Goal: Information Seeking & Learning: Learn about a topic

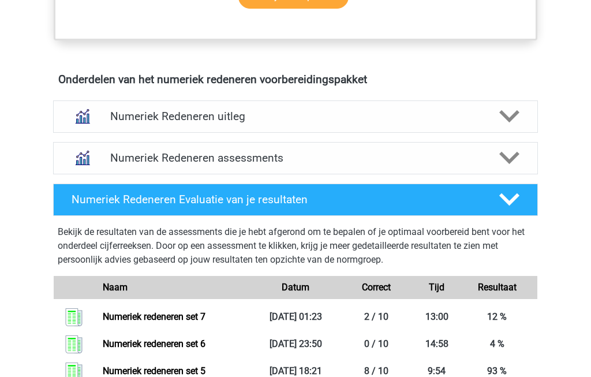
scroll to position [660, 0]
click at [511, 156] on icon at bounding box center [509, 158] width 20 height 20
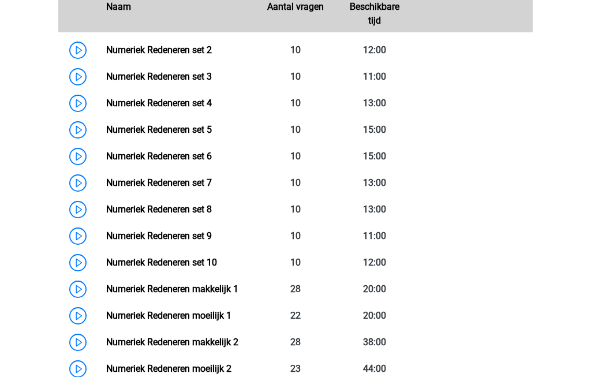
scroll to position [881, 0]
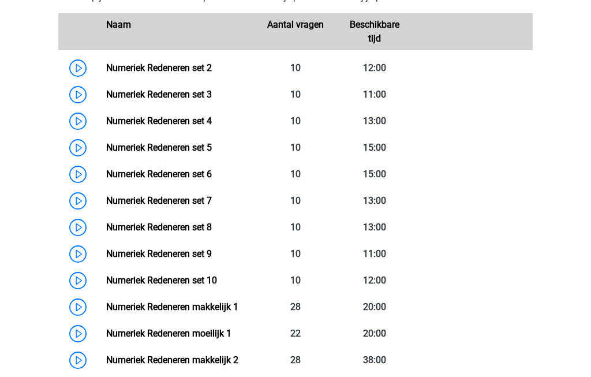
click at [126, 233] on link "Numeriek Redeneren set 8" at bounding box center [159, 227] width 106 height 11
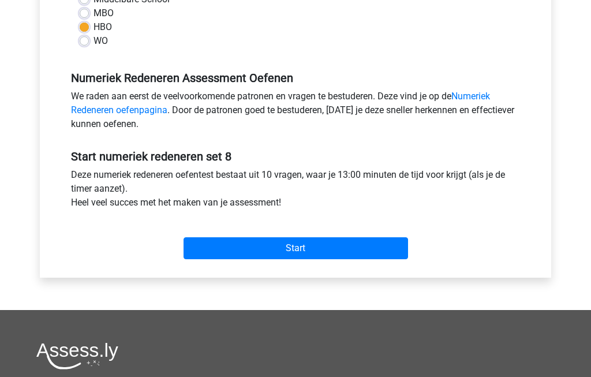
scroll to position [298, 0]
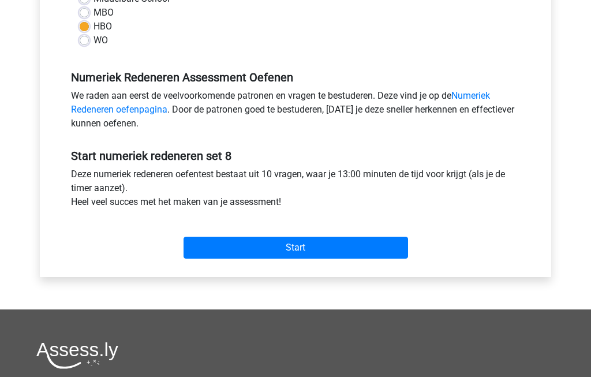
click at [367, 249] on input "Start" at bounding box center [296, 248] width 225 height 22
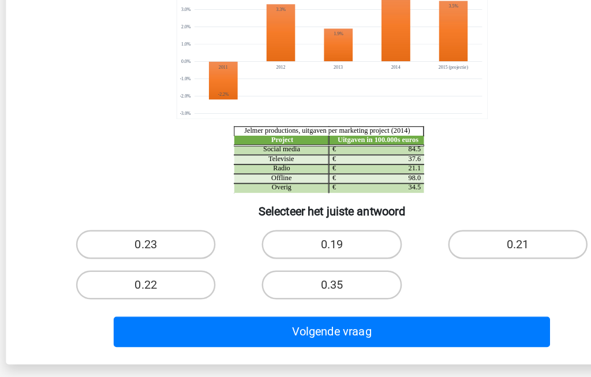
scroll to position [102, 0]
click at [429, 259] on label "0.21" at bounding box center [444, 270] width 111 height 23
click at [444, 271] on input "0.21" at bounding box center [448, 275] width 8 height 8
radio input "true"
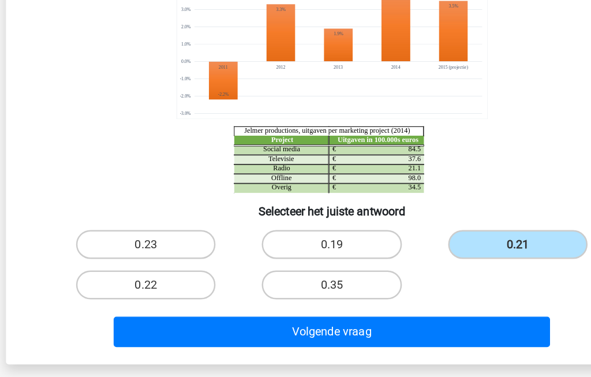
click at [375, 329] on button "Volgende vraag" at bounding box center [295, 341] width 349 height 24
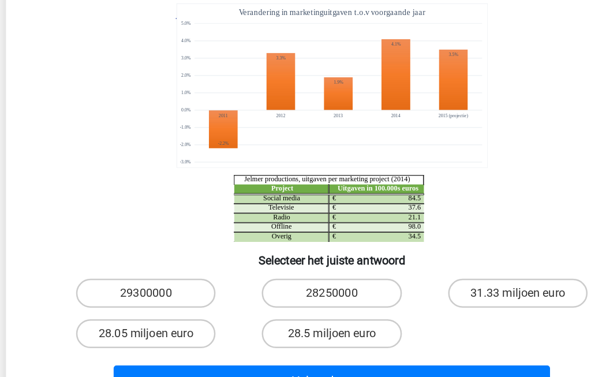
scroll to position [53, 0]
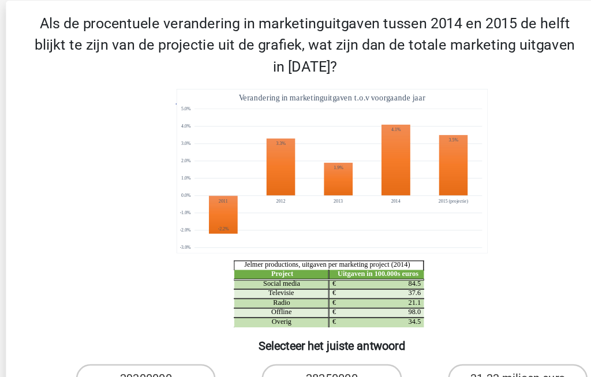
click at [448, 126] on icon "Project Uitgaven in 100.000s euros Social media 84.5 € Televisie 37.6 € Radio 2…" at bounding box center [295, 166] width 465 height 191
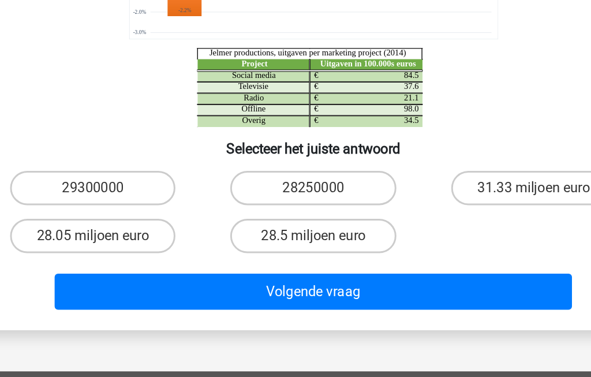
scroll to position [107, 0]
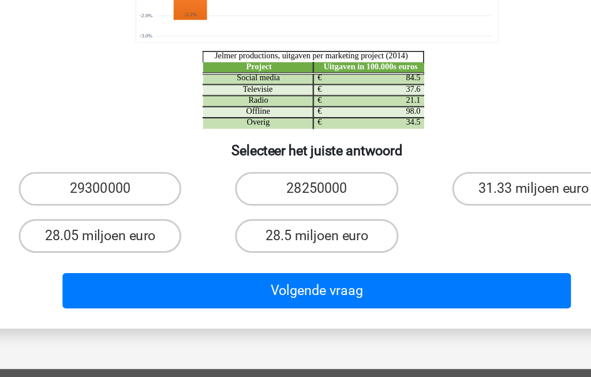
click at [242, 236] on label "28250000" at bounding box center [295, 247] width 111 height 23
click at [296, 248] on input "28250000" at bounding box center [300, 252] width 8 height 8
radio input "true"
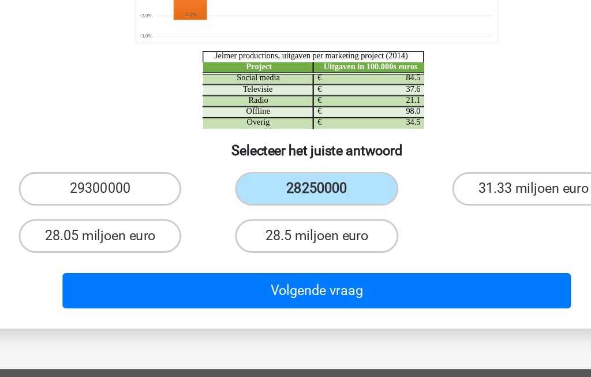
click at [260, 305] on button "Volgende vraag" at bounding box center [295, 317] width 349 height 24
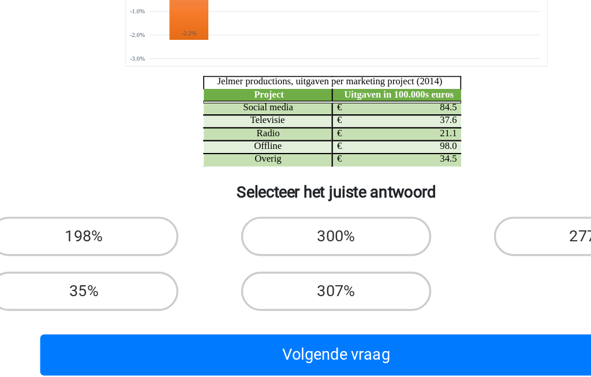
scroll to position [77, 0]
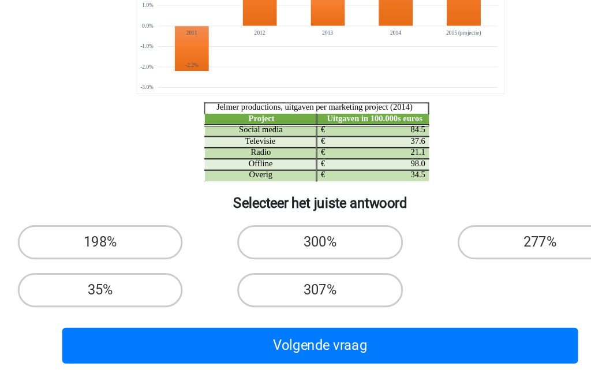
click at [240, 249] on label "300%" at bounding box center [295, 260] width 111 height 23
click at [296, 260] on input "300%" at bounding box center [300, 264] width 8 height 8
radio input "true"
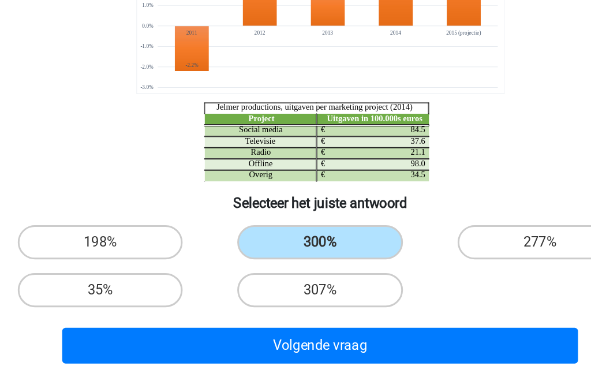
click at [245, 318] on button "Volgende vraag" at bounding box center [295, 330] width 349 height 24
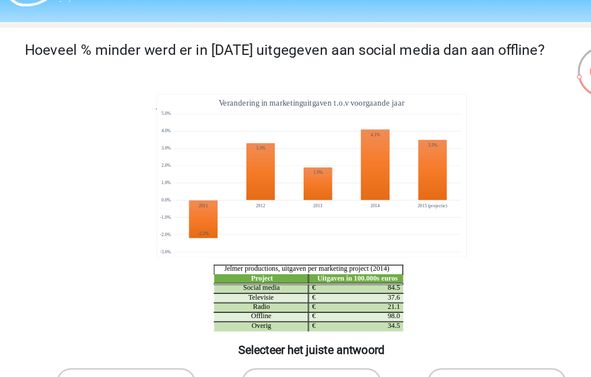
scroll to position [31, 0]
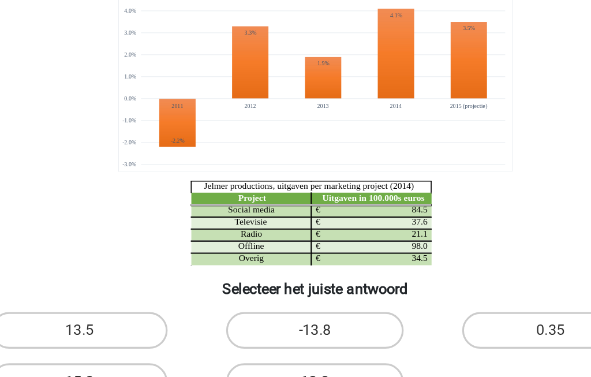
click at [91, 327] on label "15.0" at bounding box center [146, 338] width 111 height 23
click at [147, 339] on input "15.0" at bounding box center [151, 343] width 8 height 8
radio input "true"
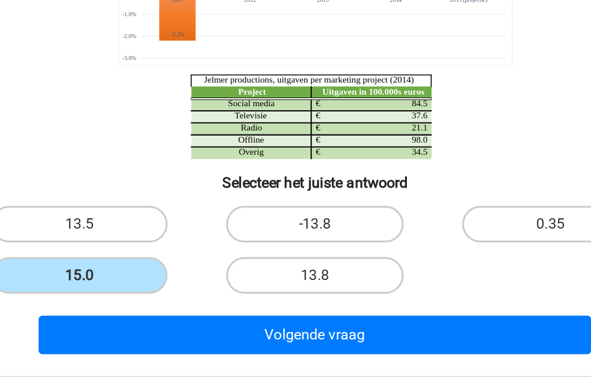
click at [162, 311] on button "Volgende vraag" at bounding box center [295, 323] width 349 height 24
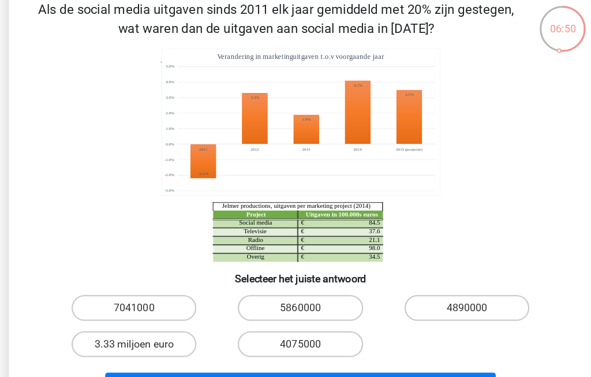
scroll to position [61, 0]
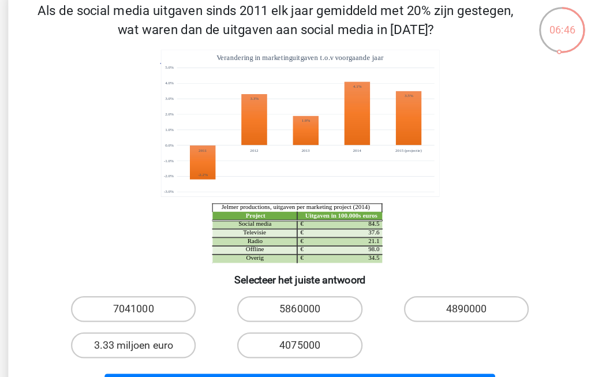
click at [430, 280] on label "4890000" at bounding box center [444, 277] width 111 height 23
click at [444, 280] on input "4890000" at bounding box center [448, 281] width 8 height 8
radio input "true"
click at [188, 353] on button "Volgende vraag" at bounding box center [295, 347] width 349 height 24
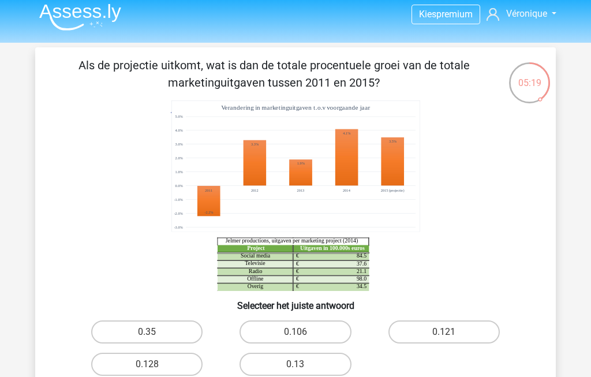
scroll to position [6, 0]
click at [139, 330] on label "0.35" at bounding box center [146, 331] width 111 height 23
click at [147, 332] on input "0.35" at bounding box center [151, 336] width 8 height 8
radio input "true"
click at [142, 364] on label "0.128" at bounding box center [146, 364] width 111 height 23
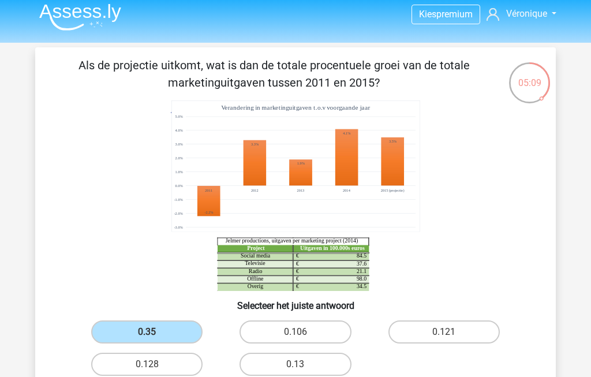
click at [147, 364] on input "0.128" at bounding box center [151, 368] width 8 height 8
radio input "true"
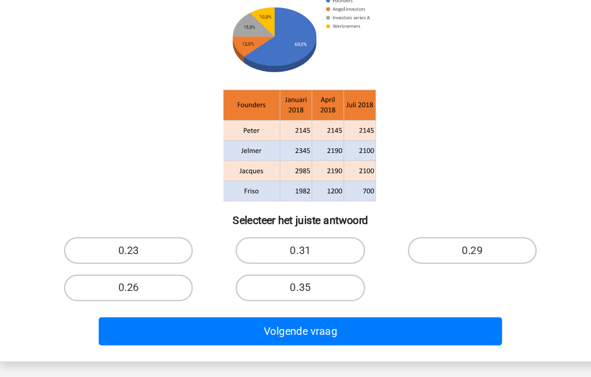
scroll to position [73, 0]
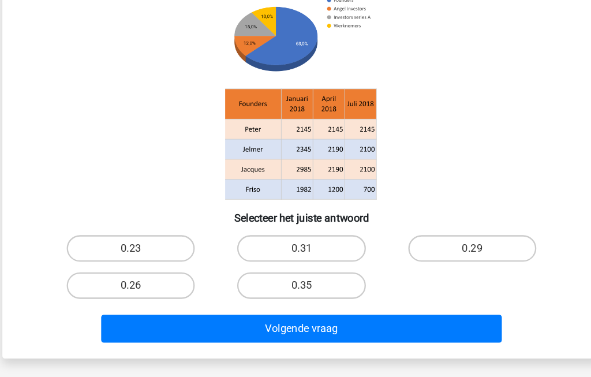
click at [444, 265] on input "0.29" at bounding box center [448, 269] width 8 height 8
radio input "true"
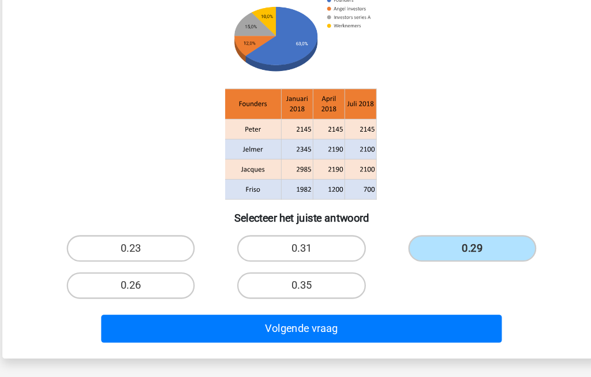
click at [364, 323] on button "Volgende vraag" at bounding box center [295, 335] width 349 height 24
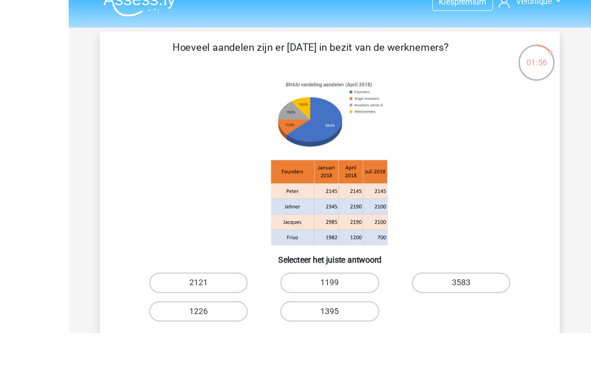
scroll to position [41, 0]
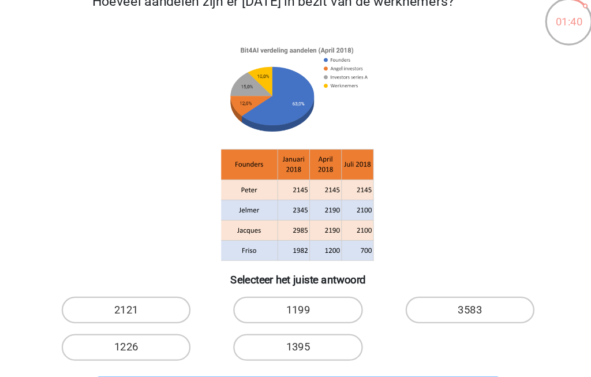
click at [107, 318] on label "1226" at bounding box center [146, 329] width 111 height 23
click at [147, 329] on input "1226" at bounding box center [151, 333] width 8 height 8
radio input "true"
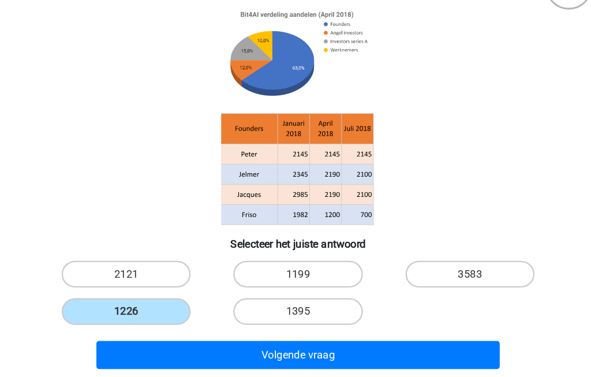
scroll to position [88, 0]
click at [147, 311] on button "Volgende vraag" at bounding box center [295, 319] width 349 height 24
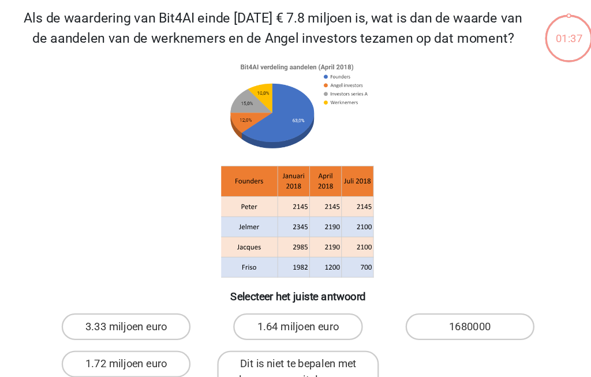
scroll to position [53, 0]
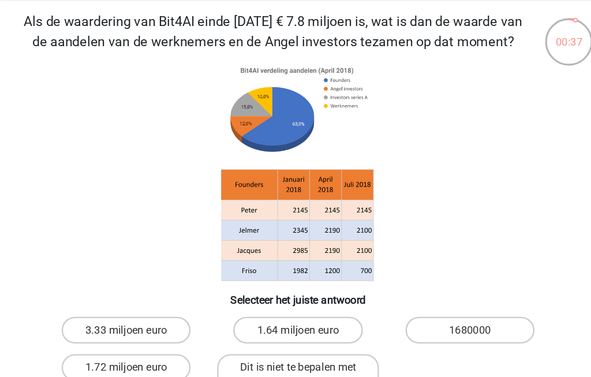
click at [279, 323] on label "Dit is niet te bepalen met de gegevens uit de opgave" at bounding box center [295, 324] width 139 height 37
click at [296, 323] on input "Dit is niet te bepalen met de gegevens uit de opgave" at bounding box center [300, 322] width 8 height 8
radio input "true"
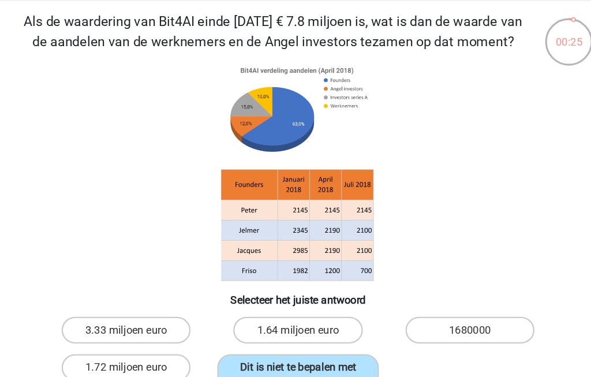
click at [279, 283] on label "1.64 miljoen euro" at bounding box center [295, 285] width 111 height 23
click at [296, 285] on input "1.64 miljoen euro" at bounding box center [300, 289] width 8 height 8
radio input "true"
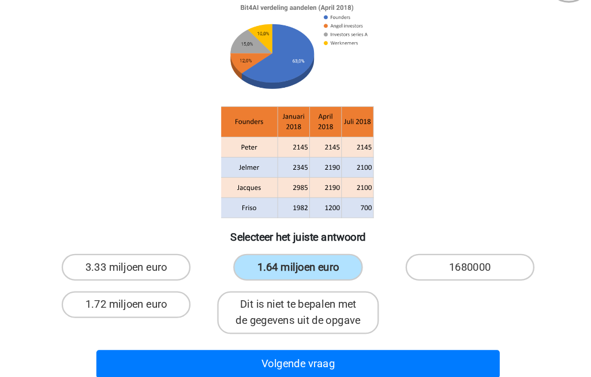
scroll to position [94, 0]
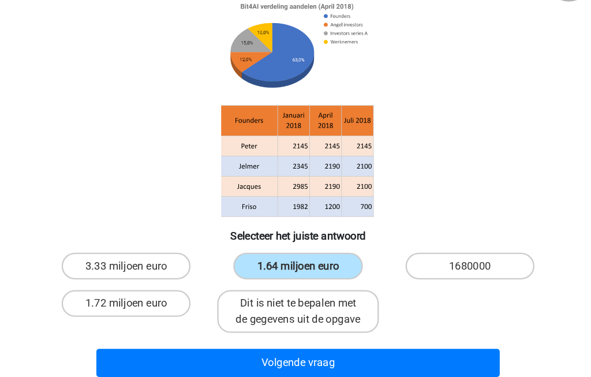
click at [349, 316] on button "Volgende vraag" at bounding box center [295, 327] width 349 height 24
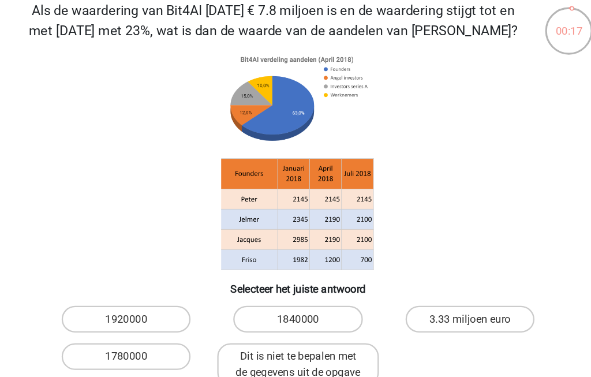
scroll to position [57, 0]
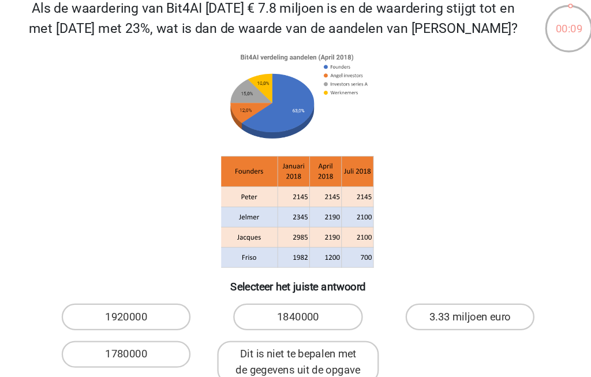
click at [281, 275] on label "1840000" at bounding box center [295, 280] width 111 height 23
click at [296, 281] on input "1840000" at bounding box center [300, 285] width 8 height 8
radio input "true"
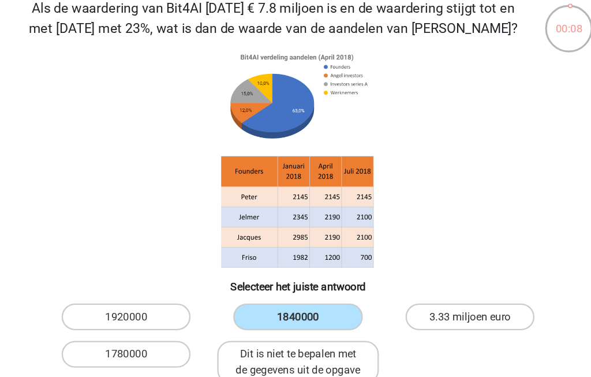
click at [323, 352] on button "Resultaten" at bounding box center [295, 364] width 349 height 24
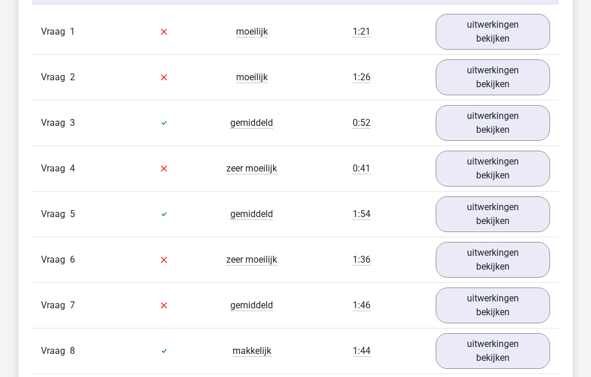
scroll to position [981, 0]
click at [505, 133] on link "uitwerkingen bekijken" at bounding box center [493, 123] width 114 height 36
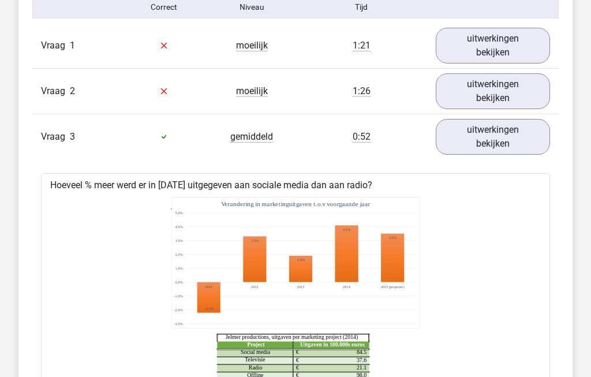
scroll to position [960, 0]
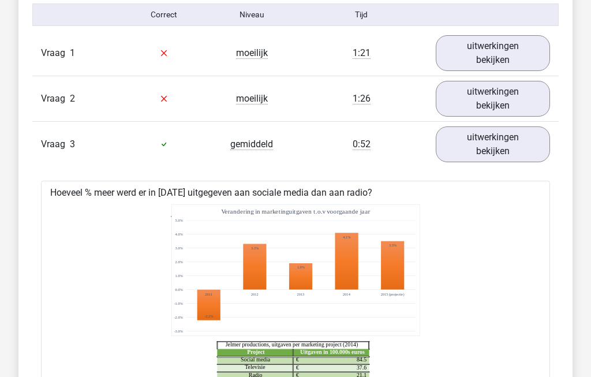
click at [523, 149] on link "uitwerkingen bekijken" at bounding box center [493, 144] width 114 height 36
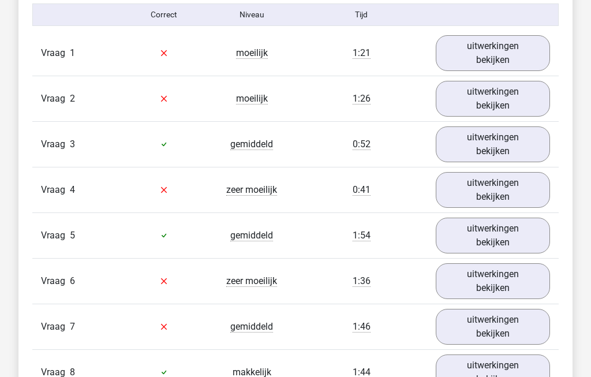
click at [529, 244] on link "uitwerkingen bekijken" at bounding box center [493, 236] width 114 height 36
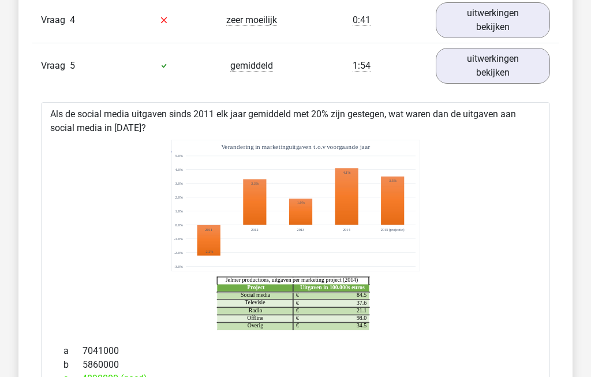
scroll to position [1129, 0]
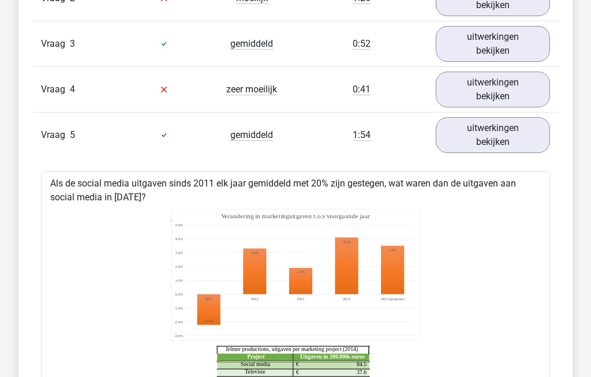
click at [526, 141] on link "uitwerkingen bekijken" at bounding box center [493, 135] width 114 height 36
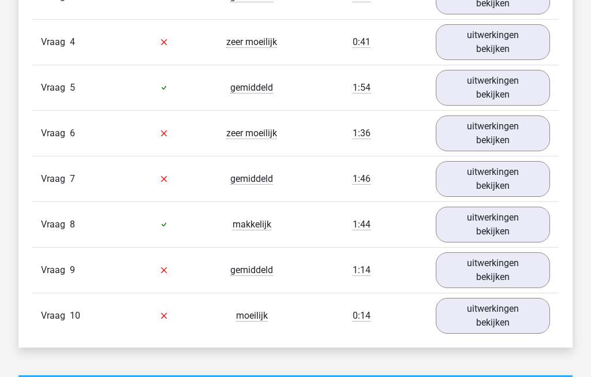
scroll to position [1108, 0]
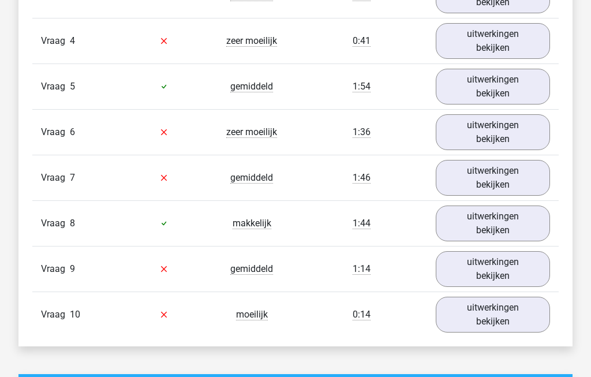
click at [513, 228] on link "uitwerkingen bekijken" at bounding box center [493, 224] width 114 height 36
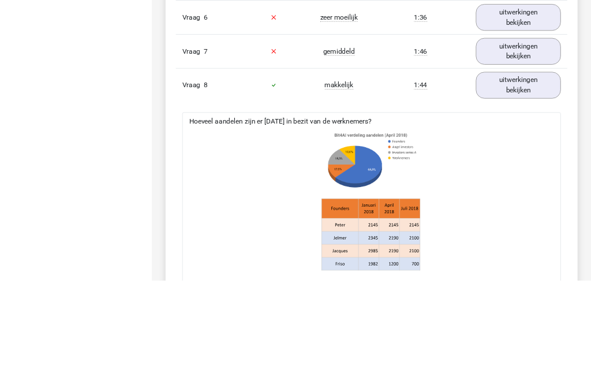
scroll to position [1320, 0]
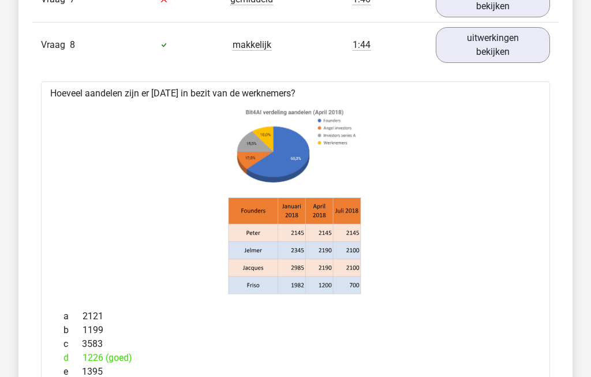
click at [510, 54] on link "uitwerkingen bekijken" at bounding box center [493, 46] width 114 height 36
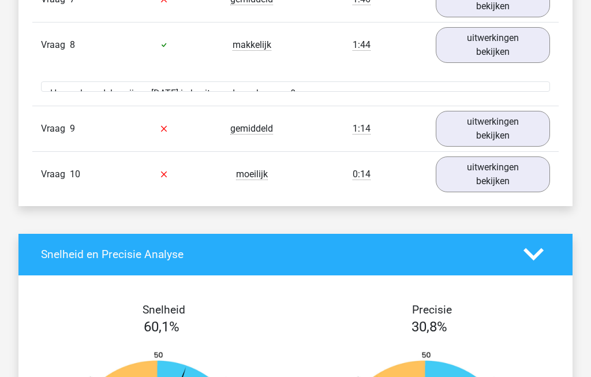
scroll to position [1287, 0]
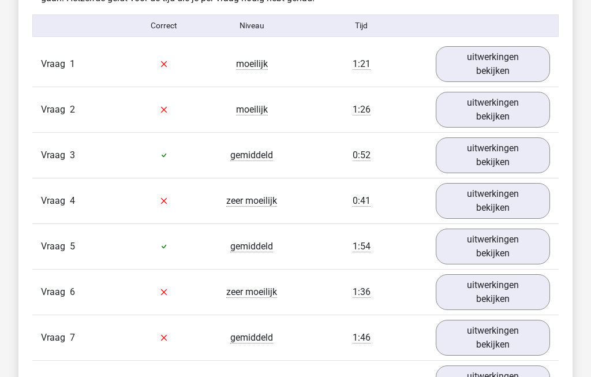
click at [510, 169] on link "uitwerkingen bekijken" at bounding box center [493, 156] width 114 height 36
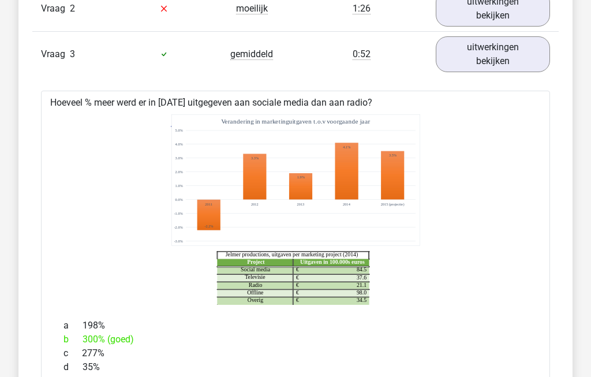
scroll to position [999, 0]
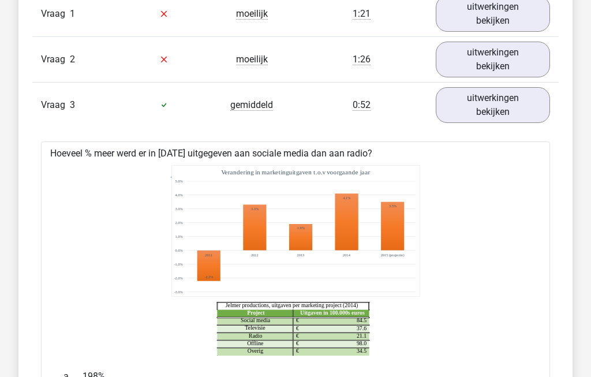
click at [504, 111] on link "uitwerkingen bekijken" at bounding box center [493, 105] width 114 height 36
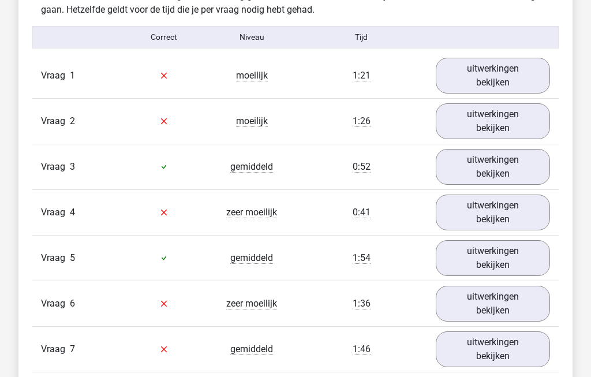
scroll to position [938, 0]
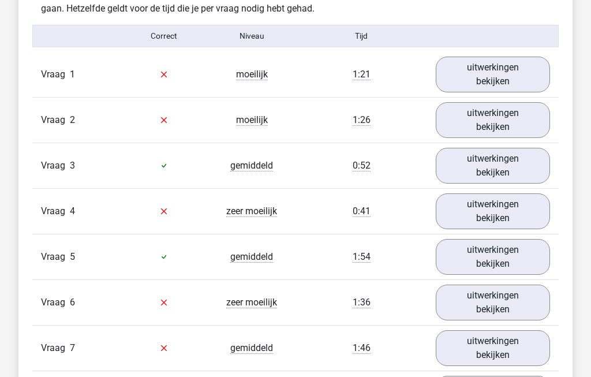
click at [513, 81] on link "uitwerkingen bekijken" at bounding box center [493, 75] width 114 height 36
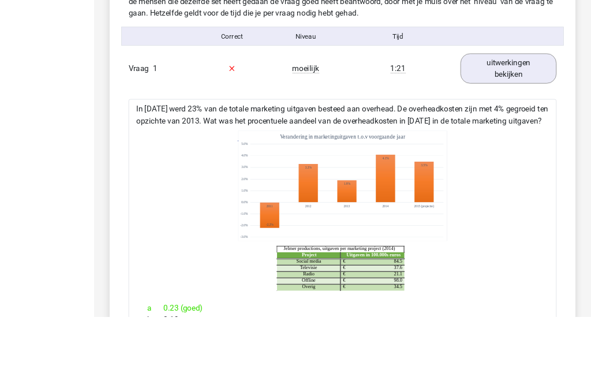
scroll to position [996, 0]
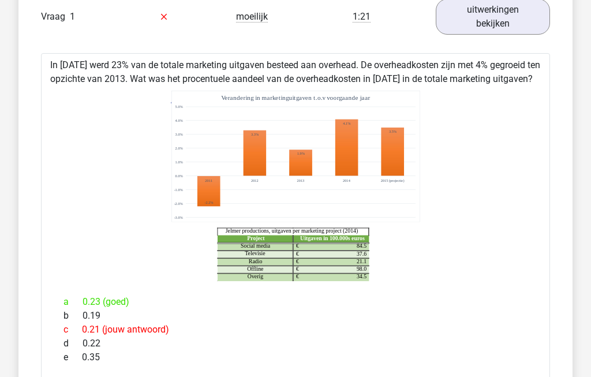
click at [502, 20] on link "uitwerkingen bekijken" at bounding box center [493, 17] width 114 height 36
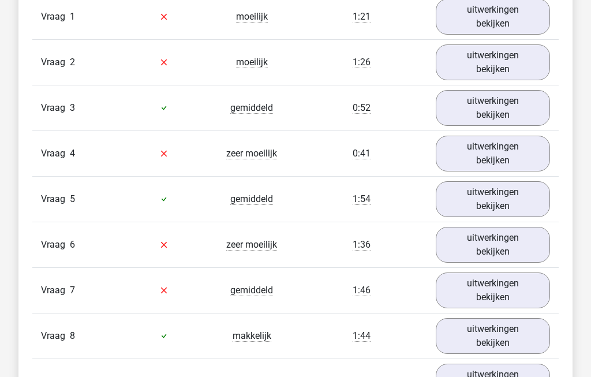
click at [517, 70] on link "uitwerkingen bekijken" at bounding box center [493, 62] width 114 height 36
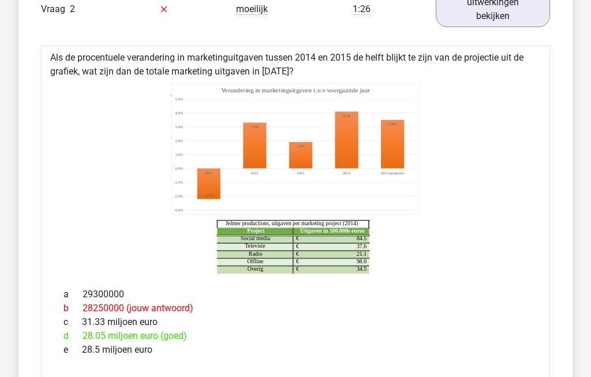
scroll to position [1049, 0]
click at [507, 12] on link "uitwerkingen bekijken" at bounding box center [493, 9] width 114 height 36
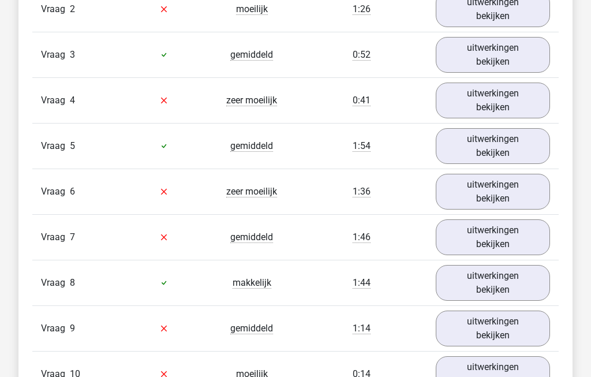
click at [526, 67] on link "uitwerkingen bekijken" at bounding box center [493, 55] width 114 height 36
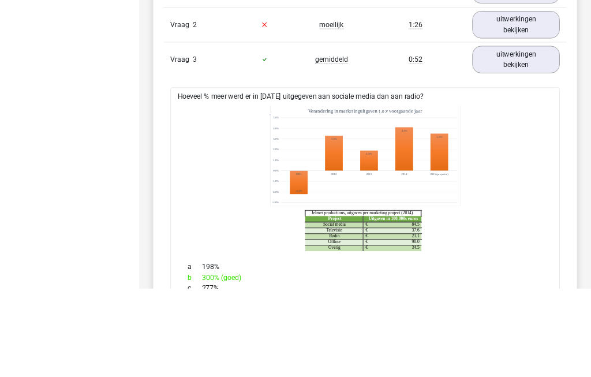
scroll to position [1098, 0]
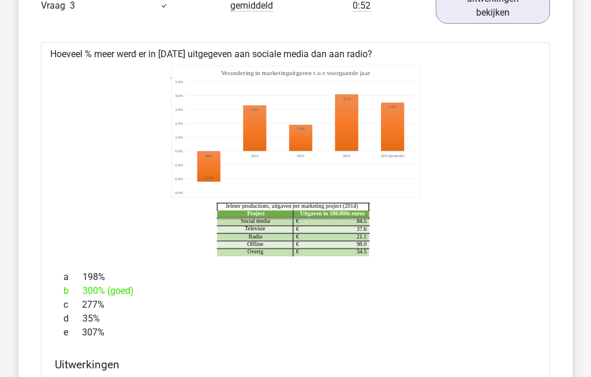
click at [521, 21] on link "uitwerkingen bekijken" at bounding box center [493, 6] width 114 height 36
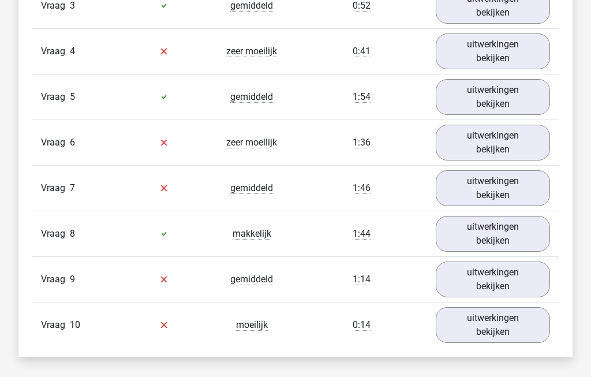
click at [530, 54] on link "uitwerkingen bekijken" at bounding box center [493, 51] width 114 height 36
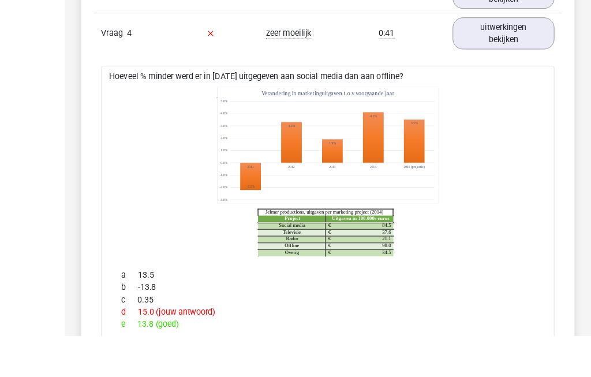
scroll to position [1145, 0]
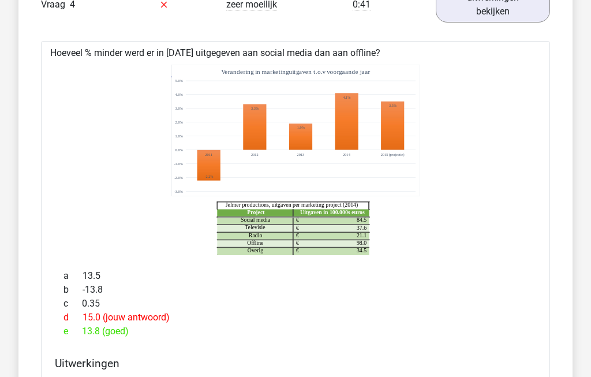
click at [515, 13] on link "uitwerkingen bekijken" at bounding box center [493, 5] width 114 height 36
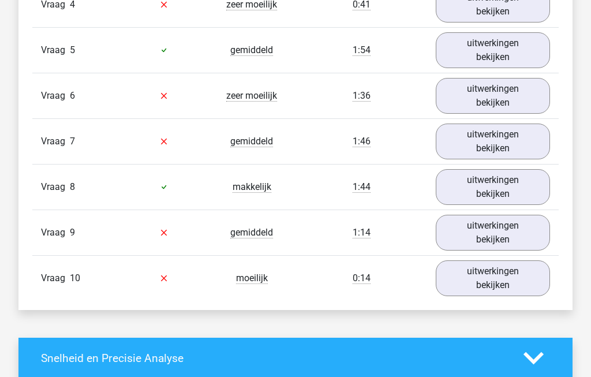
click at [522, 53] on link "uitwerkingen bekijken" at bounding box center [493, 50] width 114 height 36
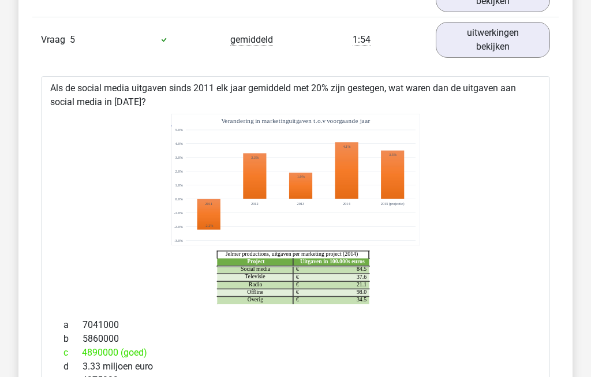
scroll to position [1152, 0]
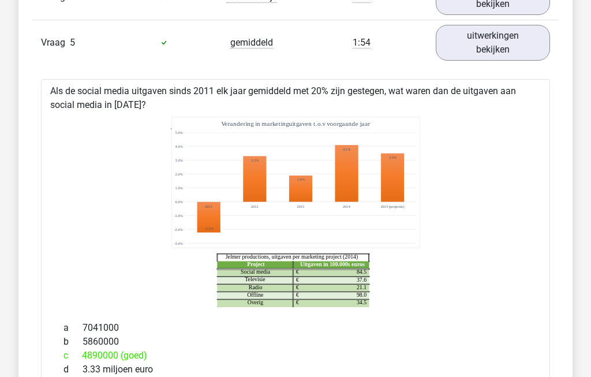
click at [491, 42] on link "uitwerkingen bekijken" at bounding box center [493, 43] width 114 height 36
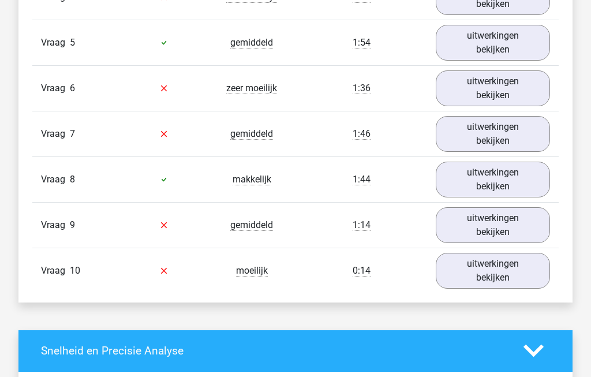
click at [524, 100] on link "uitwerkingen bekijken" at bounding box center [493, 88] width 114 height 36
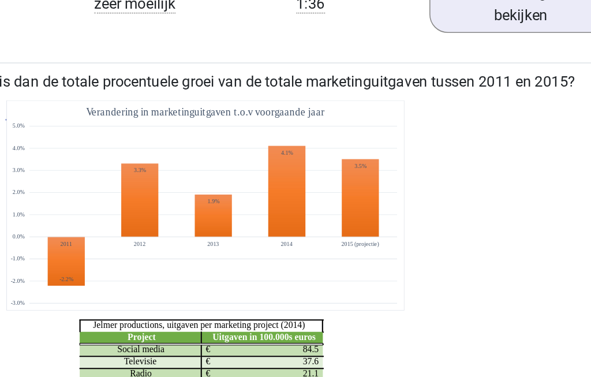
scroll to position [1188, 0]
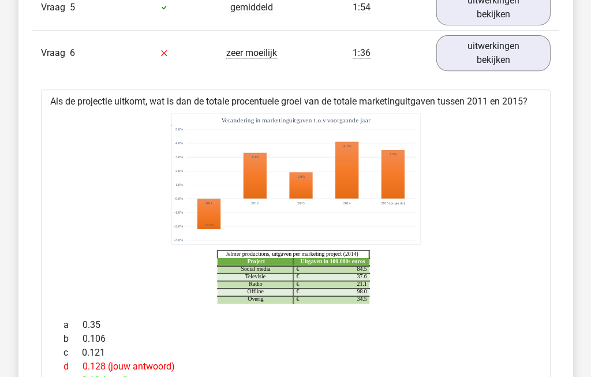
click at [513, 59] on link "uitwerkingen bekijken" at bounding box center [493, 53] width 114 height 36
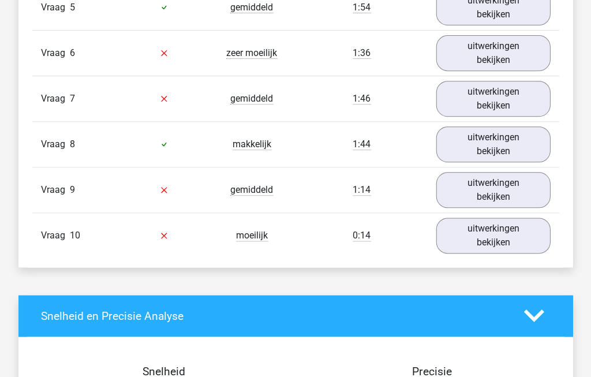
click at [517, 105] on link "uitwerkingen bekijken" at bounding box center [493, 99] width 114 height 36
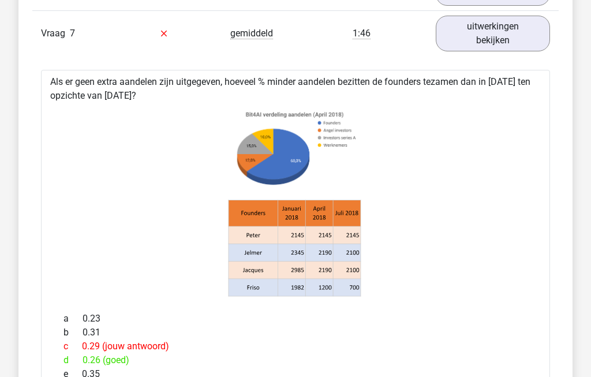
scroll to position [1253, 0]
click at [516, 31] on link "uitwerkingen bekijken" at bounding box center [493, 34] width 114 height 36
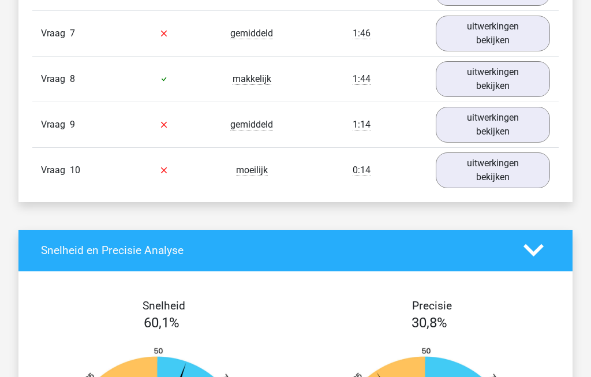
click at [507, 87] on link "uitwerkingen bekijken" at bounding box center [493, 79] width 114 height 36
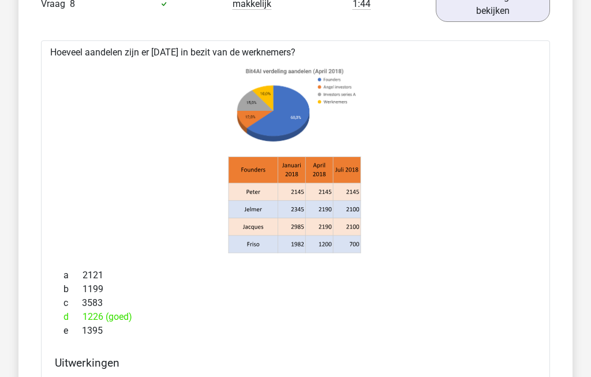
scroll to position [1328, 0]
click at [502, 17] on link "uitwerkingen bekijken" at bounding box center [493, 4] width 114 height 36
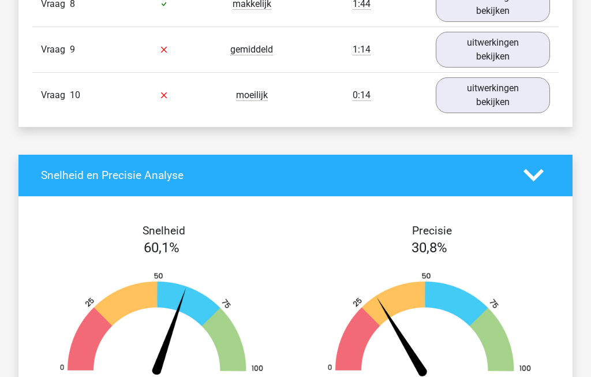
click at [507, 53] on link "uitwerkingen bekijken" at bounding box center [493, 50] width 114 height 36
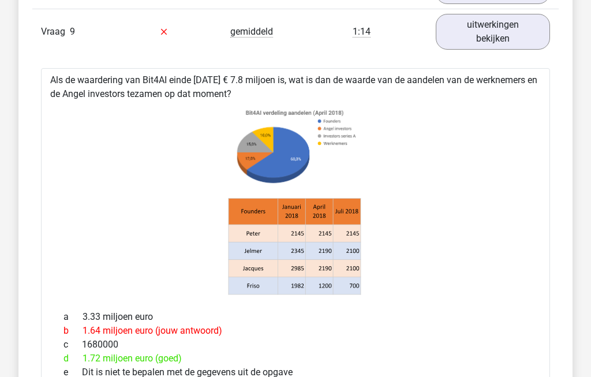
scroll to position [1343, 0]
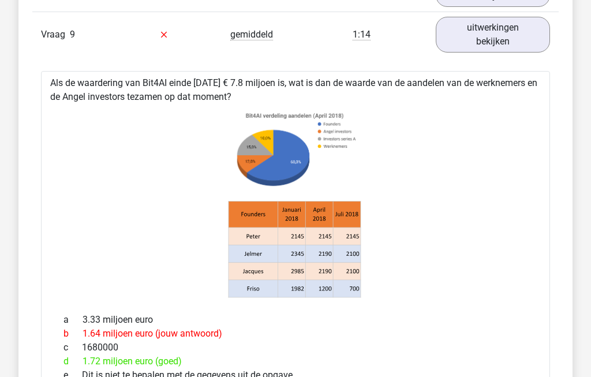
click at [508, 44] on link "uitwerkingen bekijken" at bounding box center [493, 35] width 114 height 36
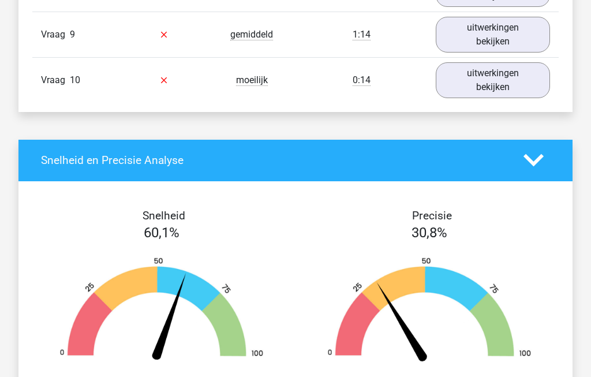
click at [520, 83] on link "uitwerkingen bekijken" at bounding box center [493, 80] width 114 height 36
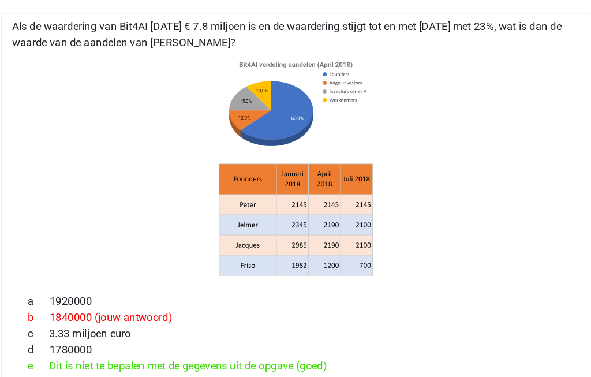
scroll to position [1435, 0]
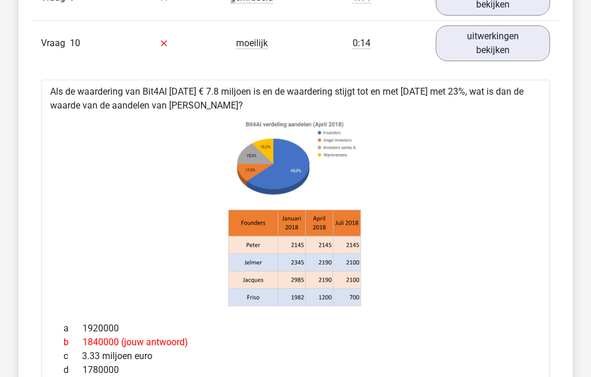
click at [516, 46] on link "uitwerkingen bekijken" at bounding box center [493, 43] width 114 height 36
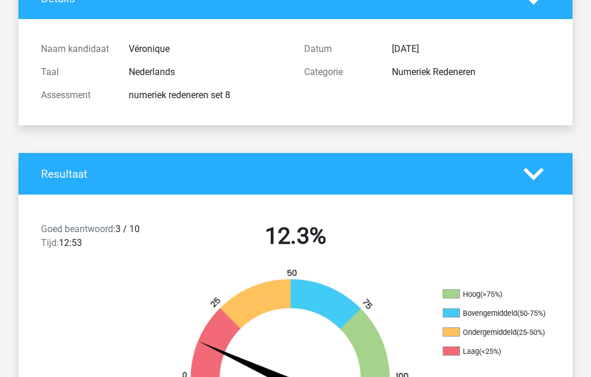
scroll to position [0, 0]
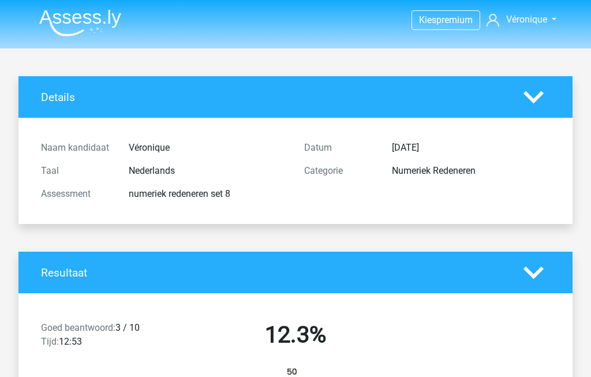
click at [84, 12] on img at bounding box center [80, 22] width 82 height 27
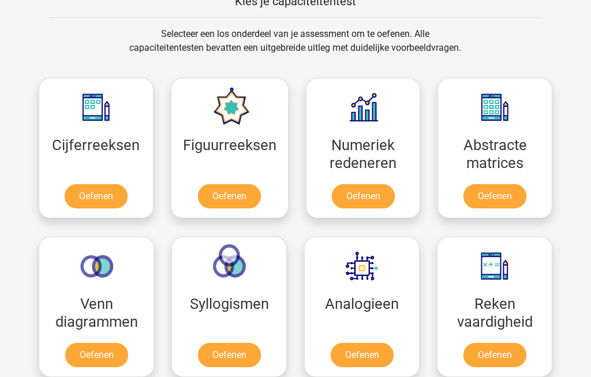
scroll to position [464, 0]
click at [369, 196] on link "Oefenen" at bounding box center [363, 196] width 63 height 24
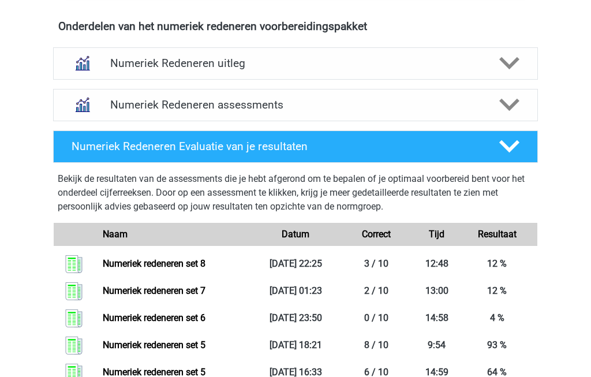
scroll to position [710, 0]
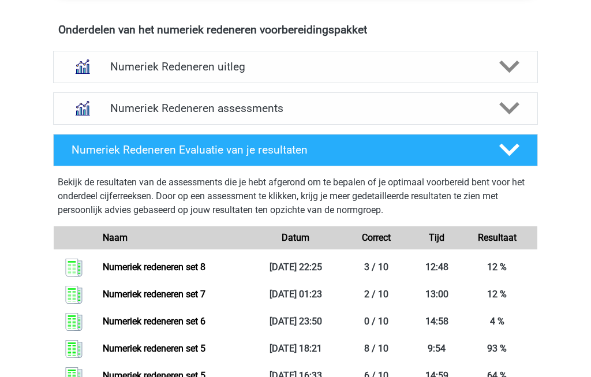
click at [512, 109] on polygon at bounding box center [509, 108] width 20 height 13
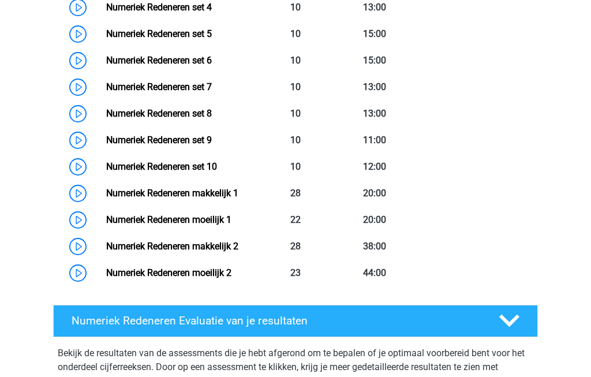
scroll to position [995, 0]
click at [212, 141] on link "Numeriek Redeneren set 9" at bounding box center [159, 140] width 106 height 11
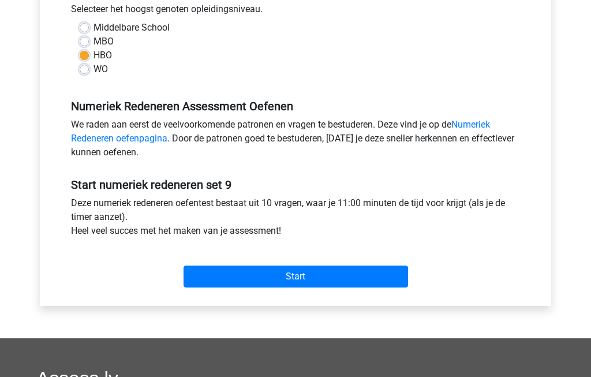
scroll to position [270, 0]
